Goal: Task Accomplishment & Management: Use online tool/utility

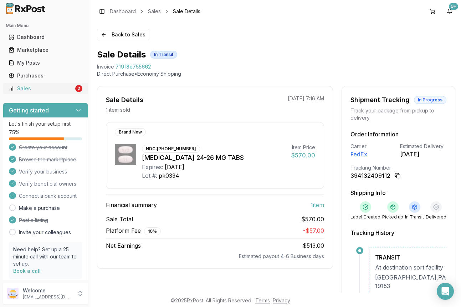
click at [27, 87] on div "Sales" at bounding box center [41, 88] width 65 height 7
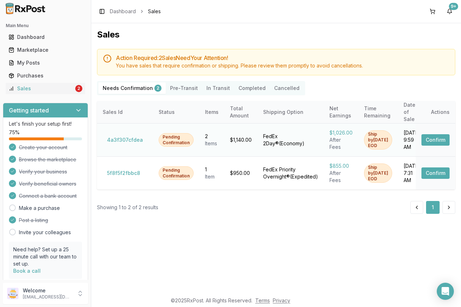
click at [441, 134] on button "Confirm" at bounding box center [436, 139] width 28 height 11
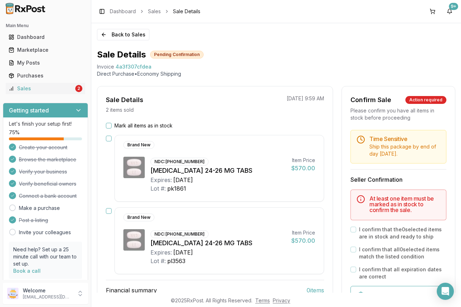
click at [107, 124] on button "Mark all items as in stock" at bounding box center [109, 126] width 6 height 6
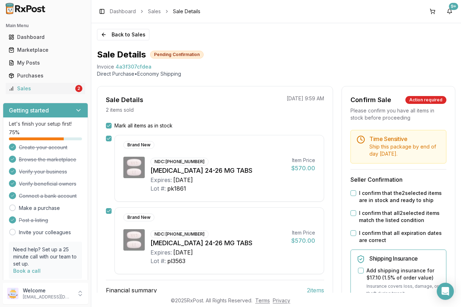
click at [352, 193] on button "I confirm that the 2 selected items are in stock and ready to ship" at bounding box center [354, 193] width 6 height 6
click at [351, 214] on button "I confirm that all 2 selected items match the listed condition" at bounding box center [354, 213] width 6 height 6
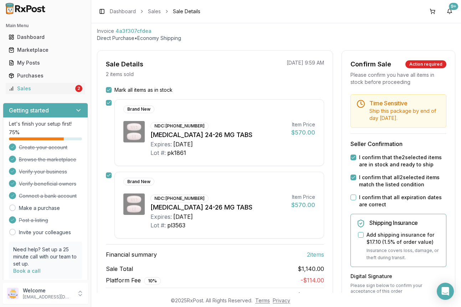
click at [351, 197] on button "I confirm that all expiration dates are correct" at bounding box center [354, 197] width 6 height 6
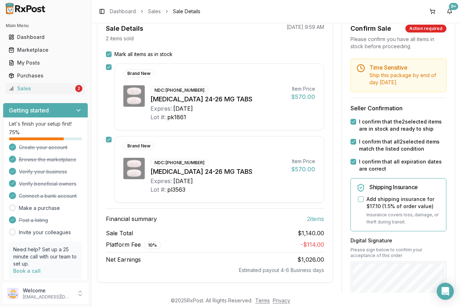
scroll to position [178, 0]
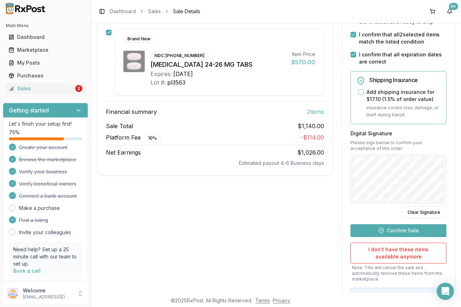
click at [390, 225] on button "Confirm Sale" at bounding box center [399, 230] width 96 height 13
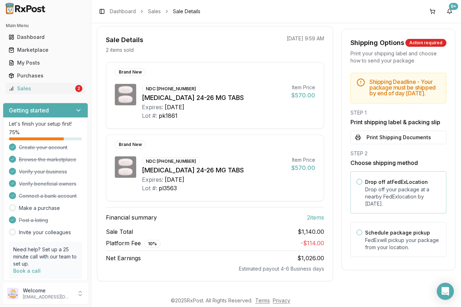
click at [357, 184] on button "Drop off at FedEx Location" at bounding box center [360, 182] width 6 height 6
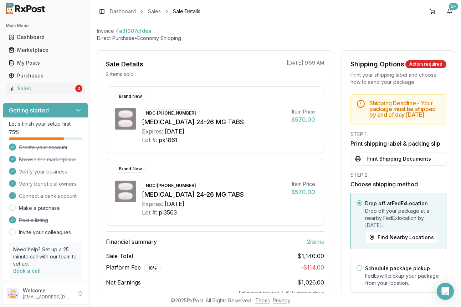
scroll to position [66, 0]
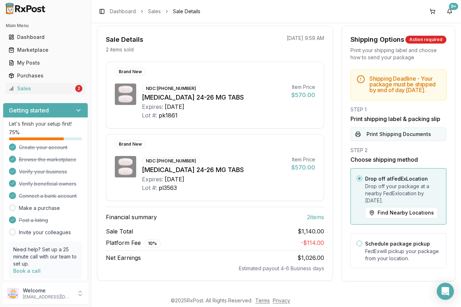
click at [395, 133] on button "Print Shipping Documents" at bounding box center [399, 134] width 96 height 14
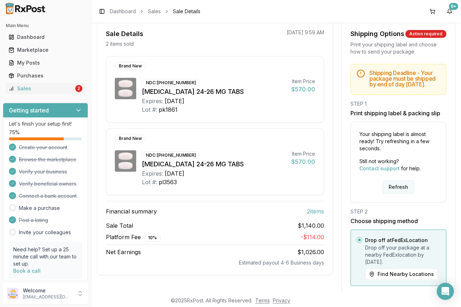
click at [399, 191] on button "Refresh" at bounding box center [399, 187] width 32 height 13
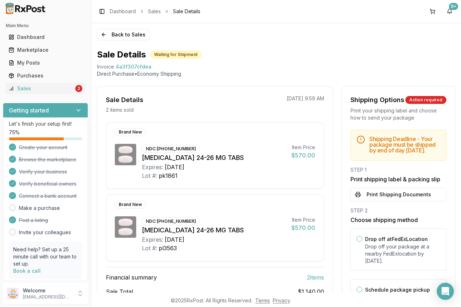
scroll to position [60, 0]
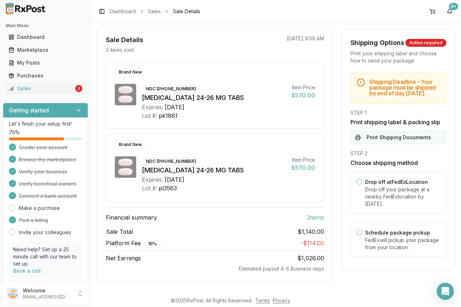
click at [377, 144] on button "Print Shipping Documents" at bounding box center [399, 138] width 96 height 14
click at [359, 184] on button "Drop off at FedEx Location" at bounding box center [360, 182] width 6 height 6
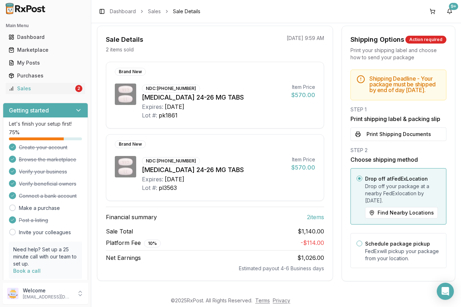
scroll to position [0, 0]
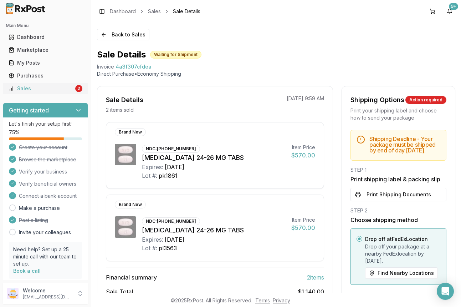
click at [30, 87] on div "Sales" at bounding box center [41, 88] width 65 height 7
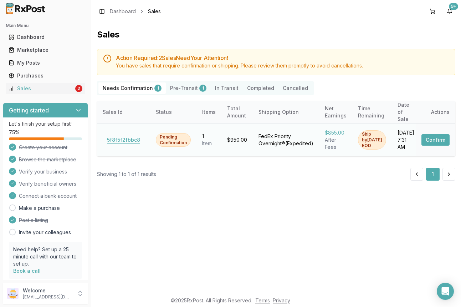
click at [126, 134] on button "5f8f5f2fbbc8" at bounding box center [124, 139] width 42 height 11
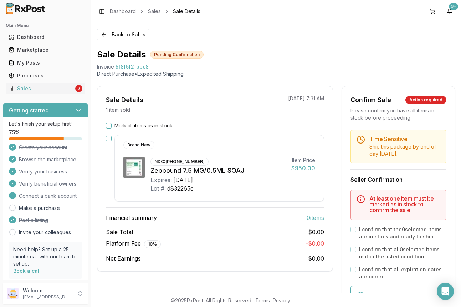
click at [108, 125] on button "Mark all items as in stock" at bounding box center [109, 126] width 6 height 6
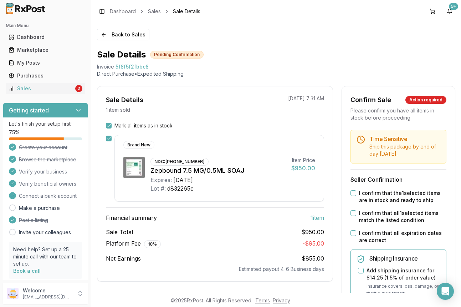
click at [353, 194] on button "I confirm that the 1 selected items are in stock and ready to ship" at bounding box center [354, 193] width 6 height 6
click at [353, 212] on button "I confirm that all 1 selected items match the listed condition" at bounding box center [354, 213] width 6 height 6
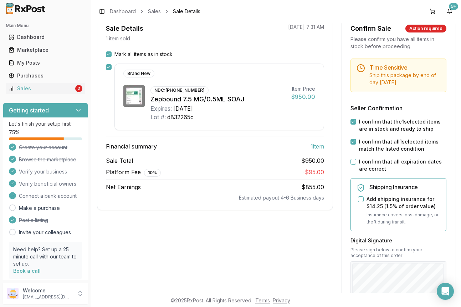
click at [351, 161] on button "I confirm that all expiration dates are correct" at bounding box center [354, 162] width 6 height 6
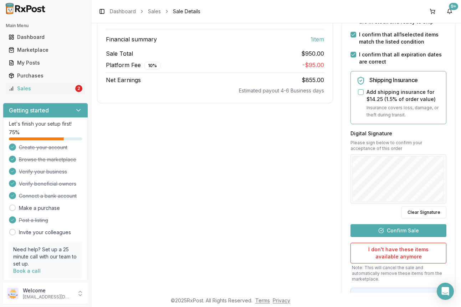
click at [402, 229] on button "Confirm Sale" at bounding box center [399, 230] width 96 height 13
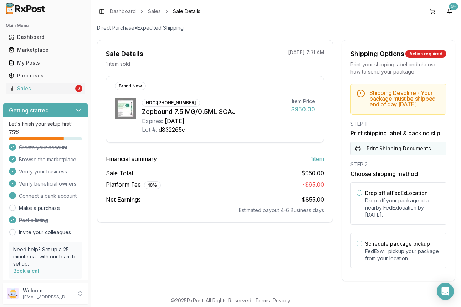
click at [380, 149] on button "Print Shipping Documents" at bounding box center [399, 149] width 96 height 14
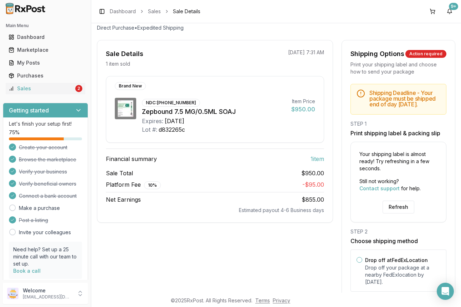
scroll to position [113, 0]
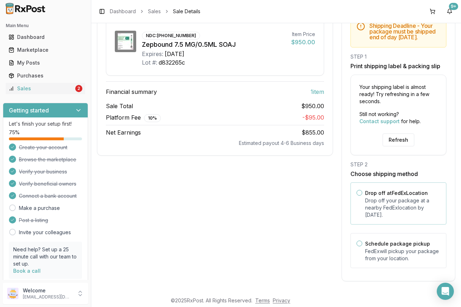
click at [358, 193] on button "Drop off at FedEx Location" at bounding box center [360, 193] width 6 height 6
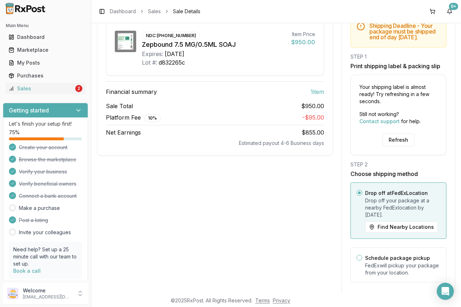
scroll to position [6, 0]
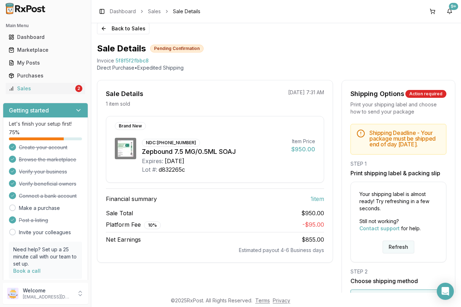
click at [400, 247] on button "Refresh" at bounding box center [399, 246] width 32 height 13
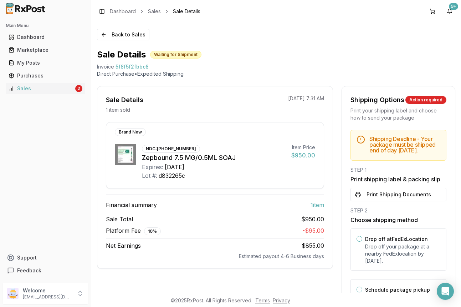
scroll to position [46, 0]
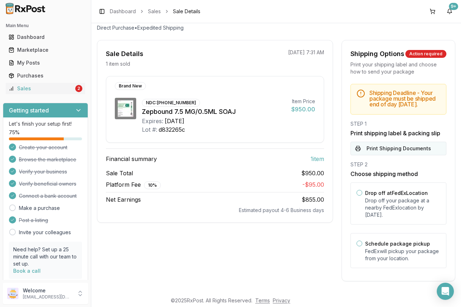
click at [372, 151] on button "Print Shipping Documents" at bounding box center [399, 149] width 96 height 14
